Goal: Navigation & Orientation: Find specific page/section

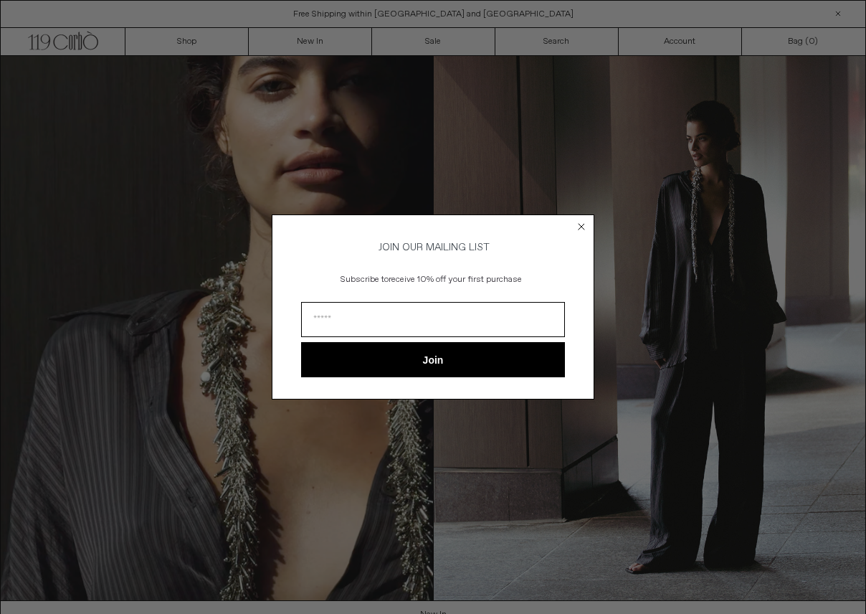
click at [575, 219] on icon "Close dialog" at bounding box center [582, 226] width 14 height 14
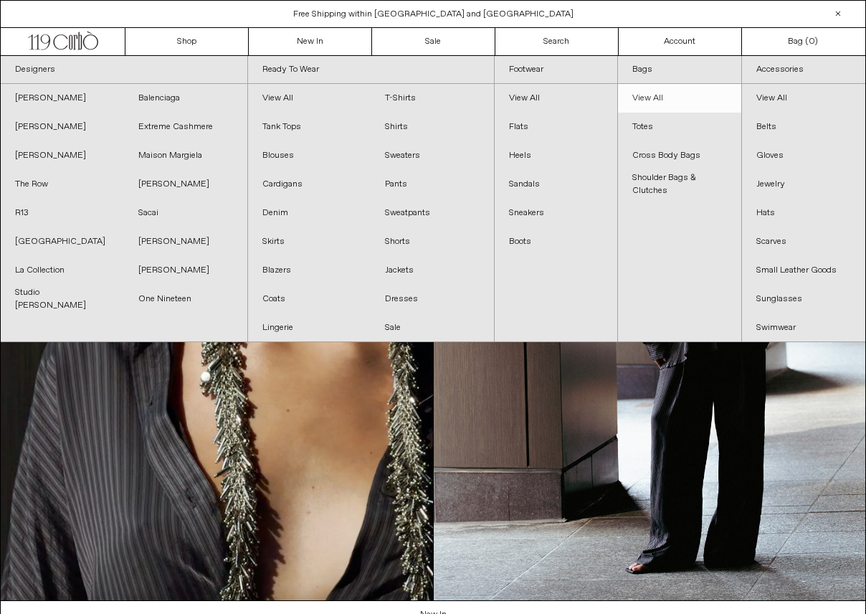
click at [715, 101] on link "View All" at bounding box center [679, 98] width 123 height 29
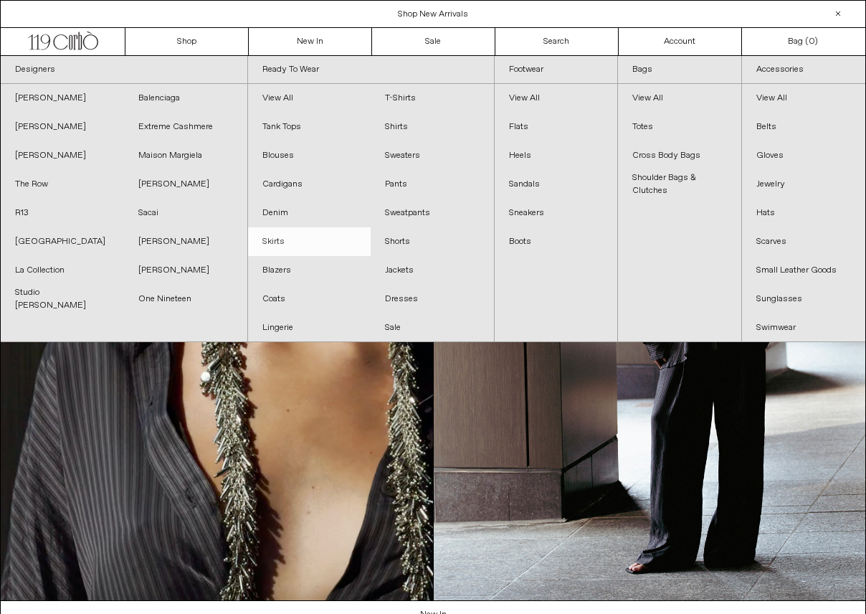
click at [286, 245] on link "Skirts" at bounding box center [309, 241] width 123 height 29
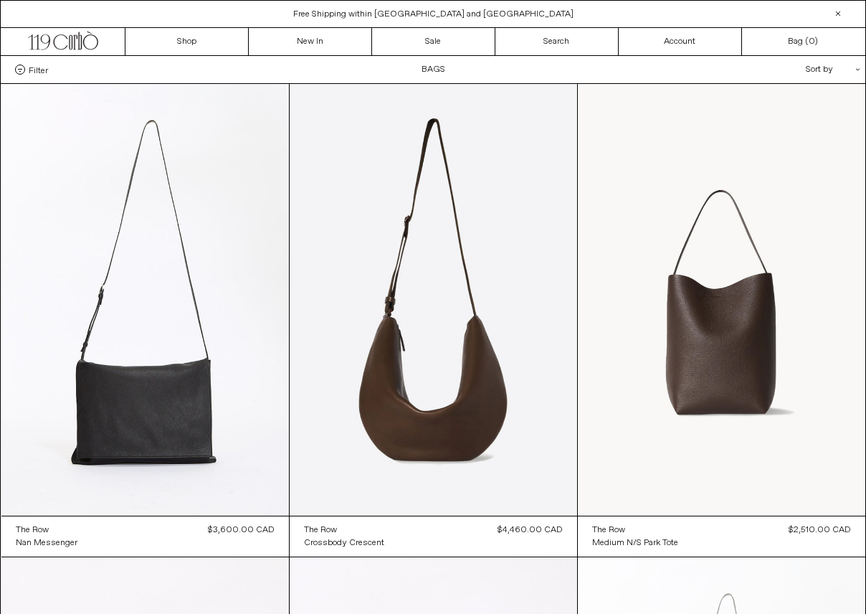
click at [836, 68] on div "Sort by .cls-1{fill:#231f20}" at bounding box center [786, 69] width 129 height 27
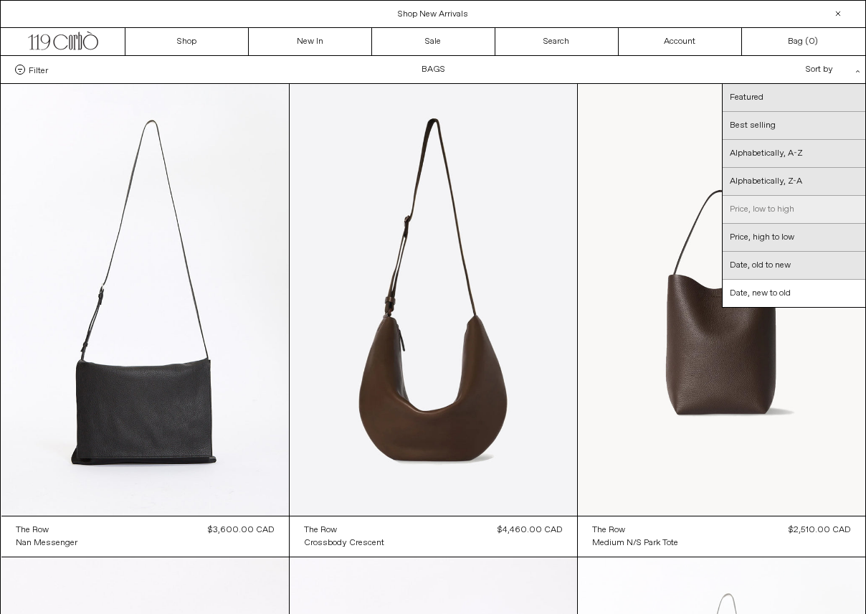
click at [829, 219] on link "Price, low to high" at bounding box center [794, 210] width 143 height 28
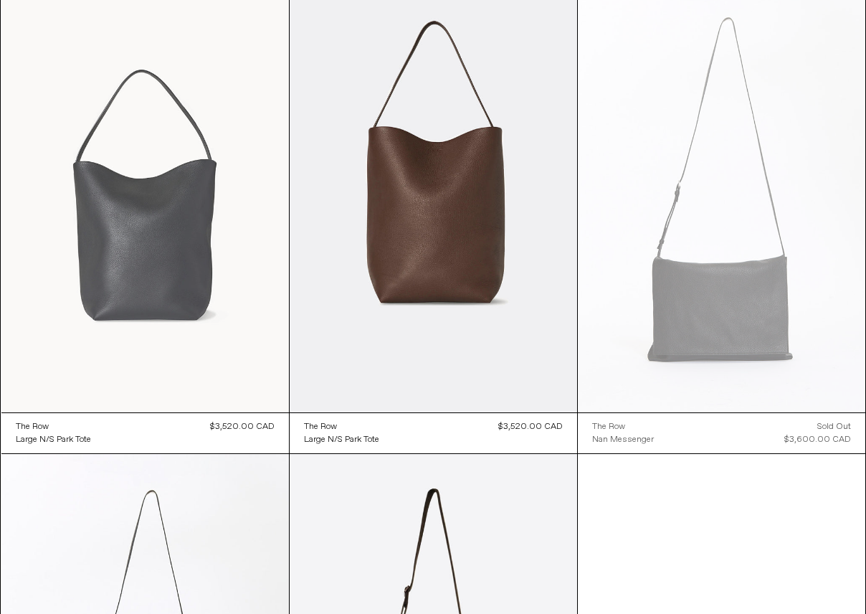
scroll to position [2529, 0]
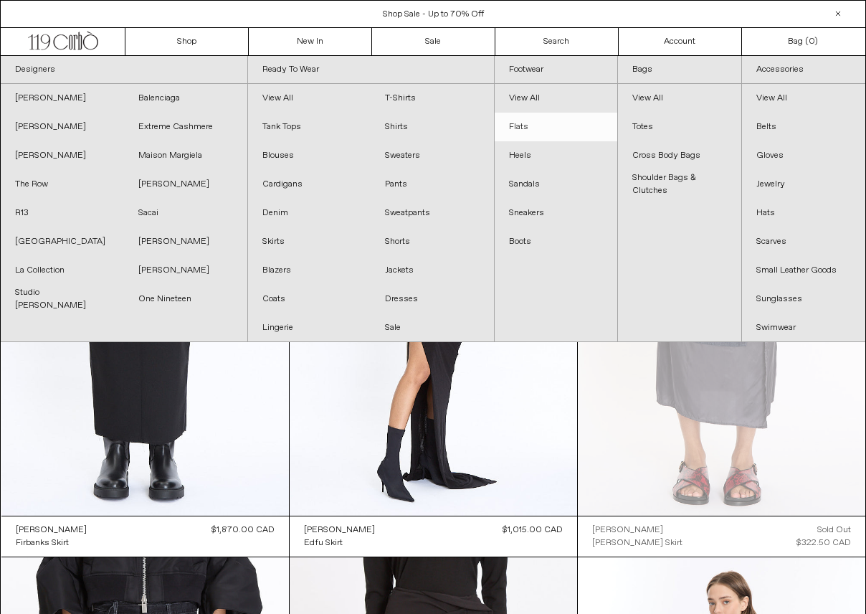
click at [536, 123] on link "Flats" at bounding box center [556, 127] width 123 height 29
